Goal: Information Seeking & Learning: Find specific fact

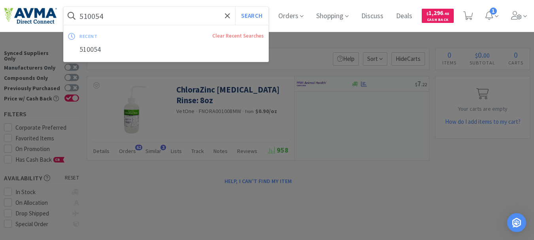
click at [152, 21] on input "510054" at bounding box center [166, 16] width 205 height 18
paste input "78929635"
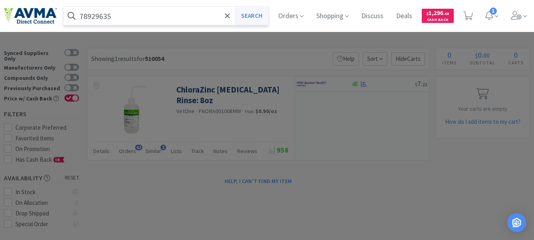
type input "78929635"
click at [257, 15] on button "Search" at bounding box center [251, 16] width 33 height 18
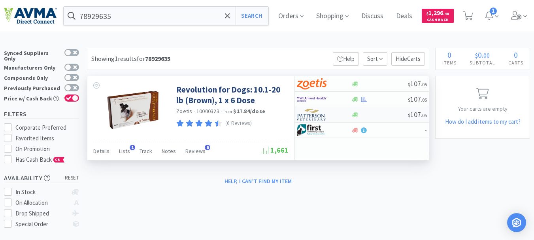
click at [315, 117] on img at bounding box center [312, 115] width 30 height 12
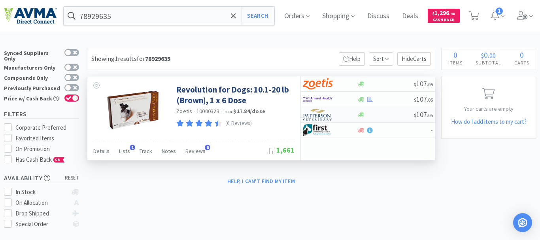
select select "1"
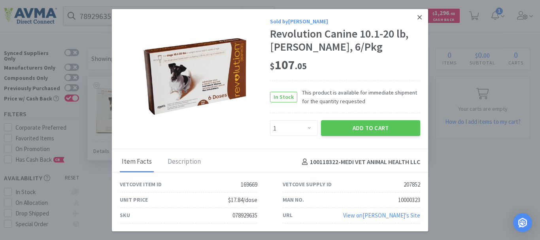
click at [418, 17] on icon at bounding box center [419, 16] width 4 height 7
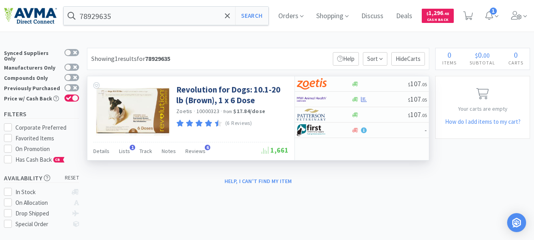
click at [209, 111] on span "10000323" at bounding box center [207, 110] width 23 height 7
copy span "10000323"
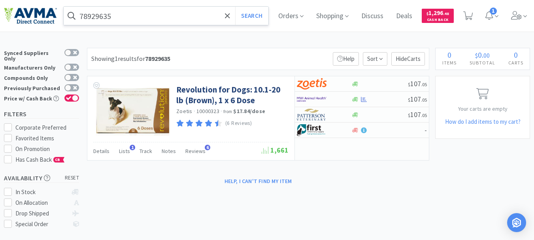
click at [135, 16] on input "78929635" at bounding box center [166, 16] width 205 height 18
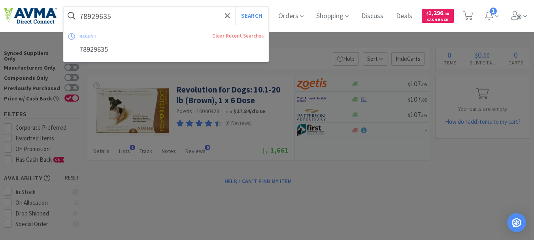
paste input "10000721"
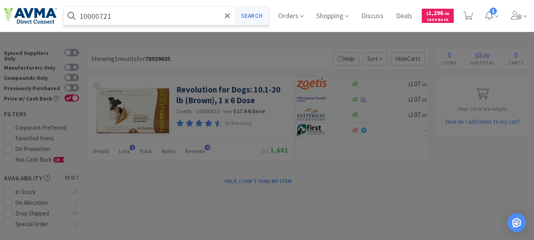
type input "10000721"
click at [258, 15] on button "Search" at bounding box center [251, 16] width 33 height 18
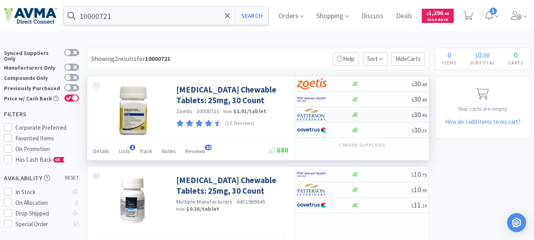
click at [318, 117] on img at bounding box center [312, 115] width 30 height 12
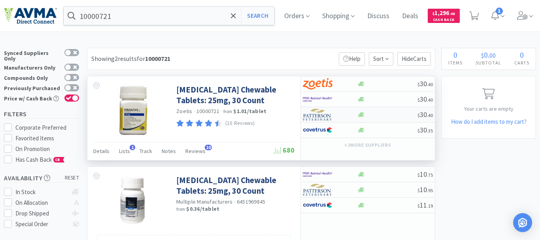
select select "1"
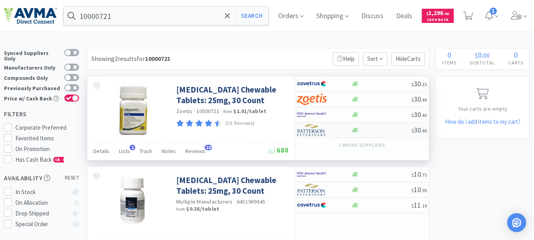
click at [313, 133] on img at bounding box center [312, 130] width 30 height 12
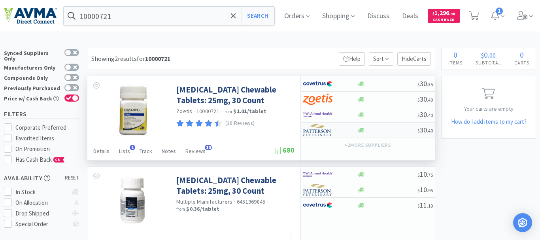
select select "1"
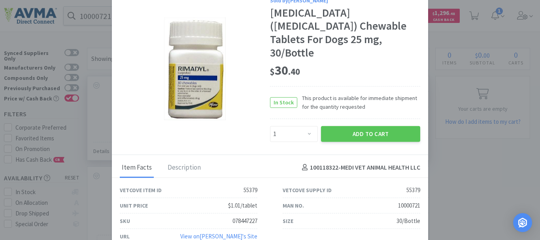
click at [239, 216] on div "078447227" at bounding box center [244, 220] width 25 height 9
copy div "078447227"
